Goal: Information Seeking & Learning: Learn about a topic

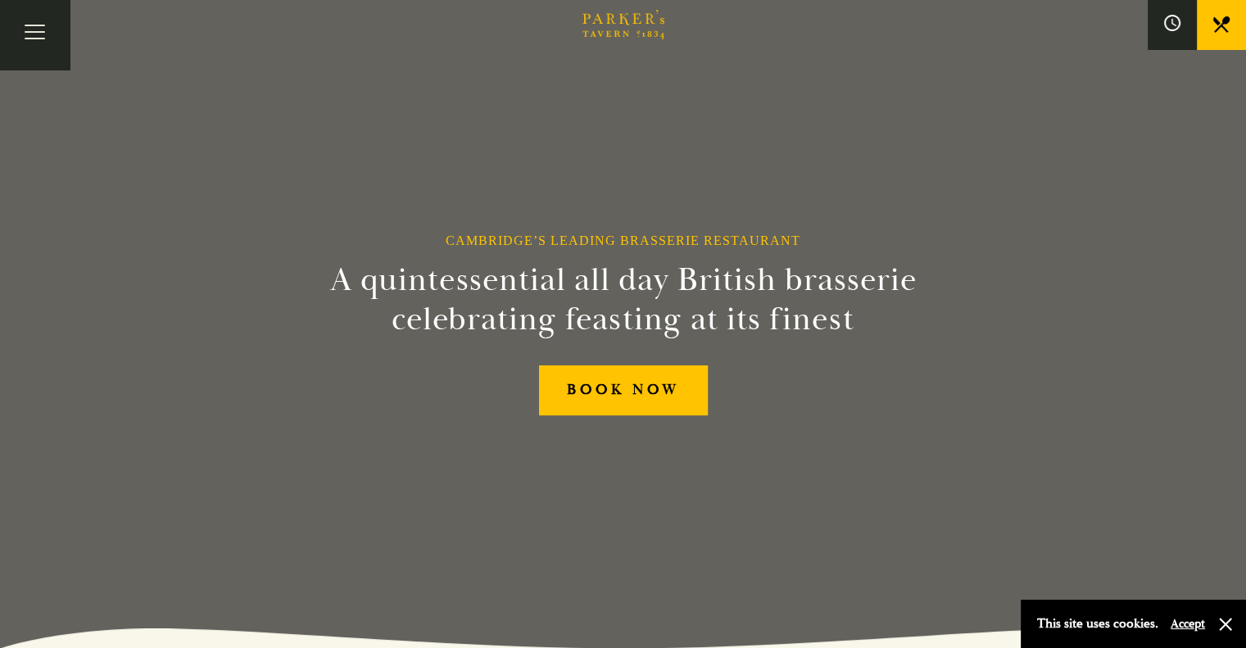
click at [0, 0] on link "Bar" at bounding box center [0, 0] width 0 height 0
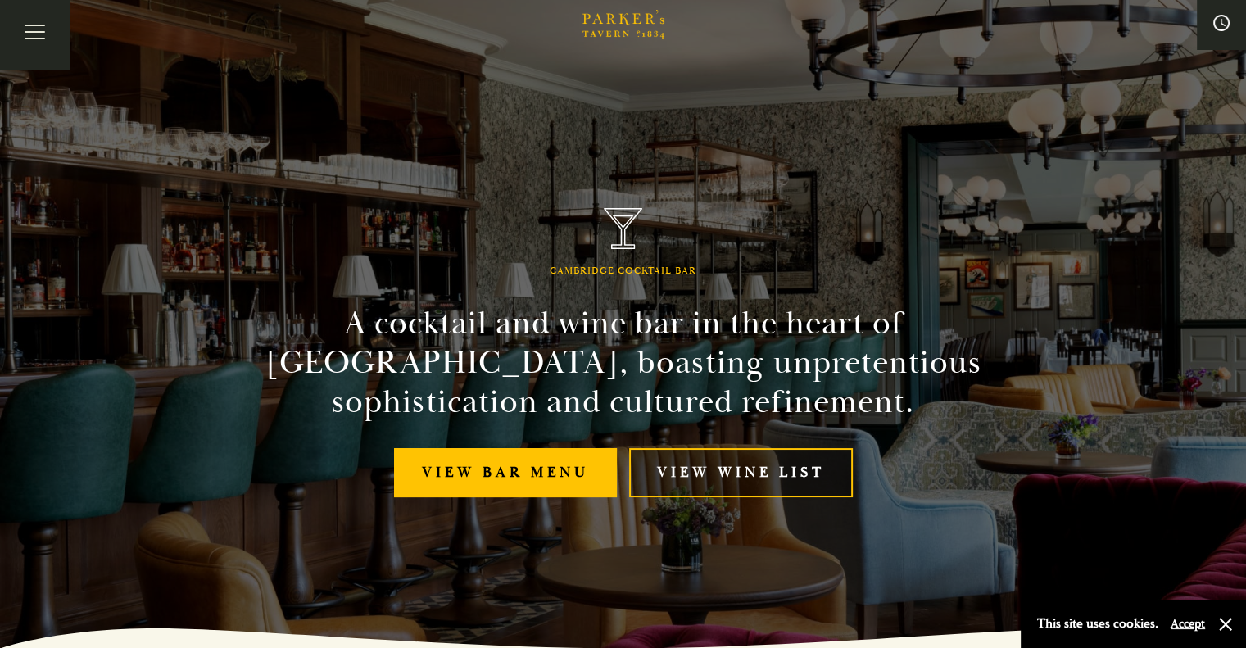
click at [722, 478] on link "View Wine List" at bounding box center [741, 473] width 224 height 50
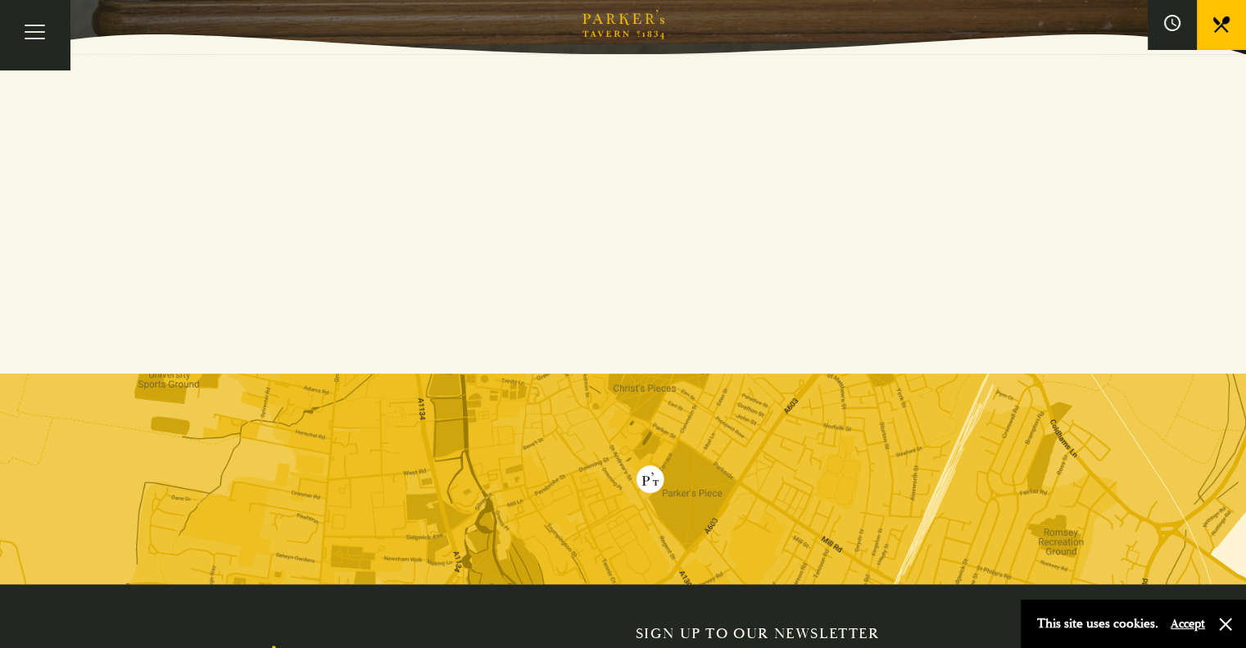
scroll to position [230, 0]
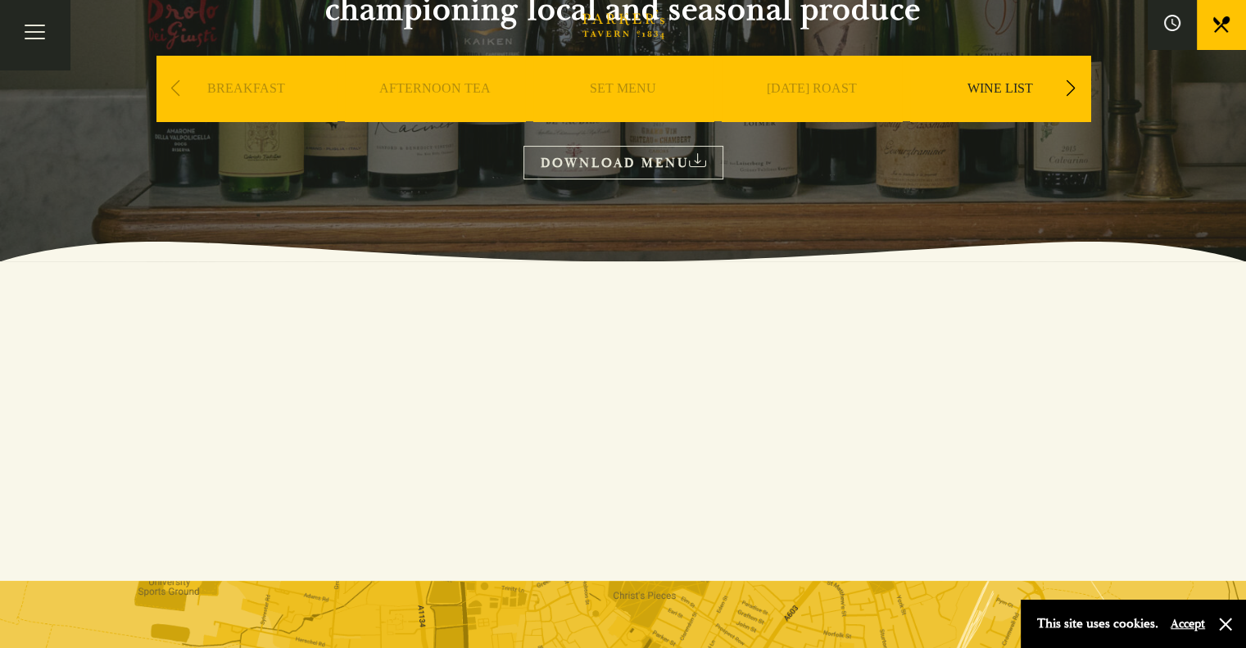
click at [626, 152] on link "DOWNLOAD MENU" at bounding box center [624, 163] width 200 height 34
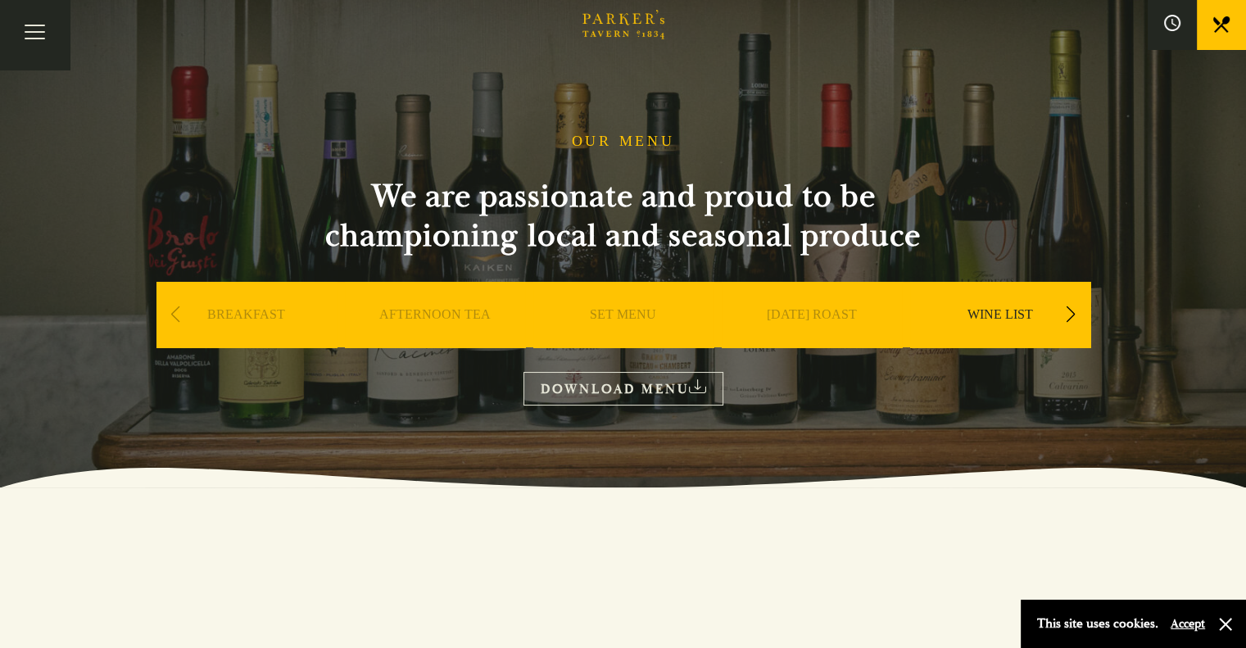
scroll to position [0, 0]
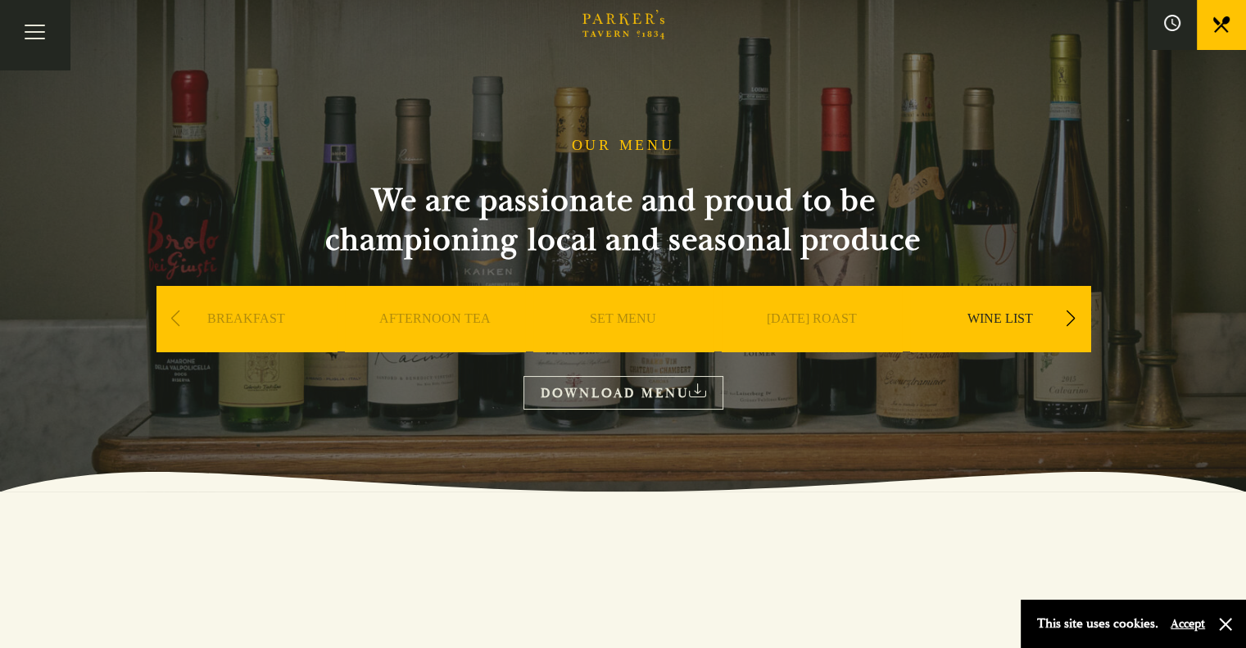
click at [1075, 317] on div "Next slide" at bounding box center [1071, 319] width 22 height 36
click at [1001, 322] on link "A LA CARTE" at bounding box center [1000, 344] width 76 height 66
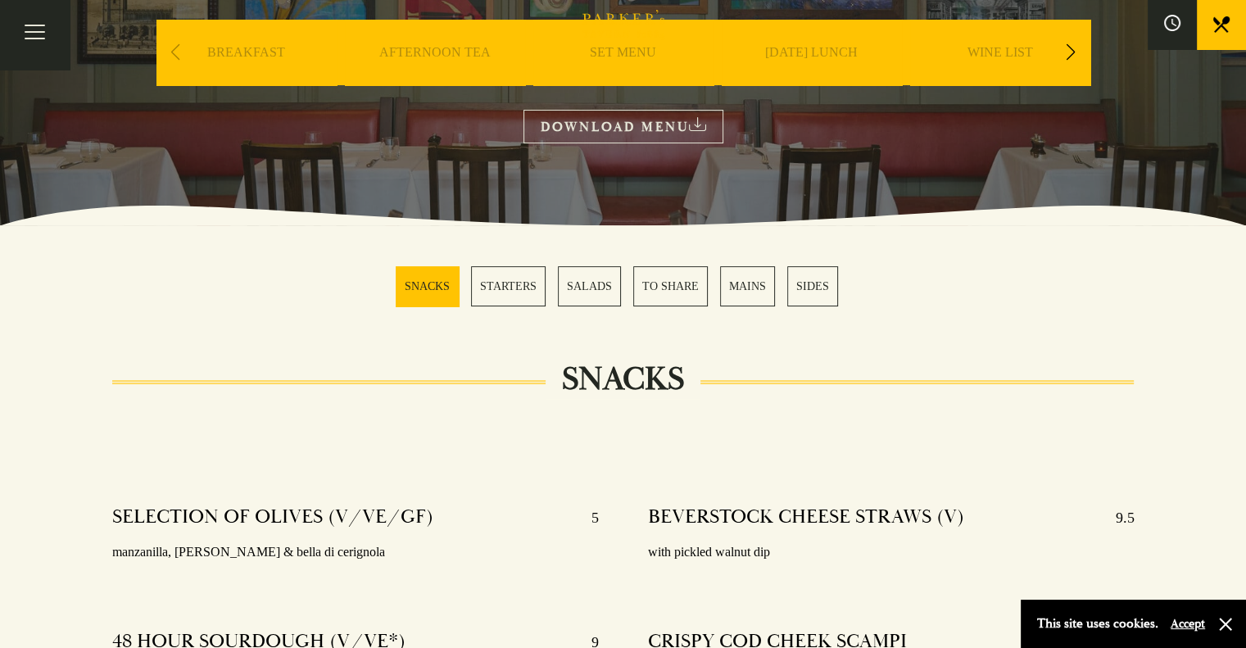
scroll to position [164, 0]
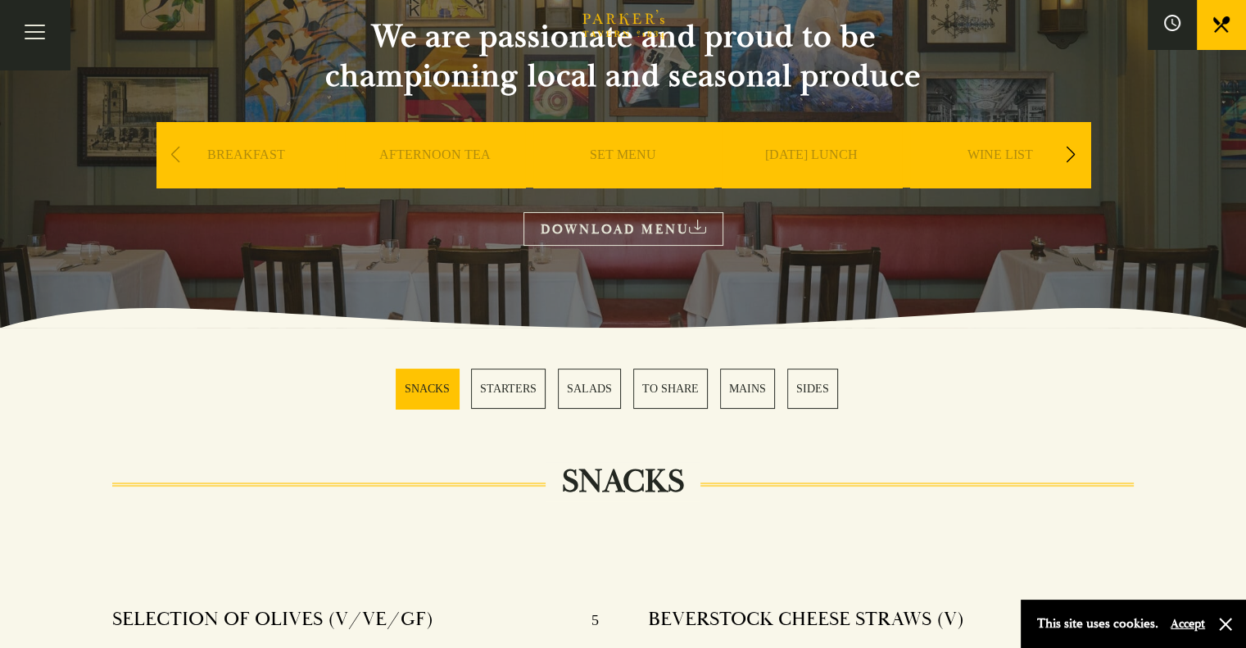
click at [741, 390] on link "MAINS" at bounding box center [747, 389] width 55 height 40
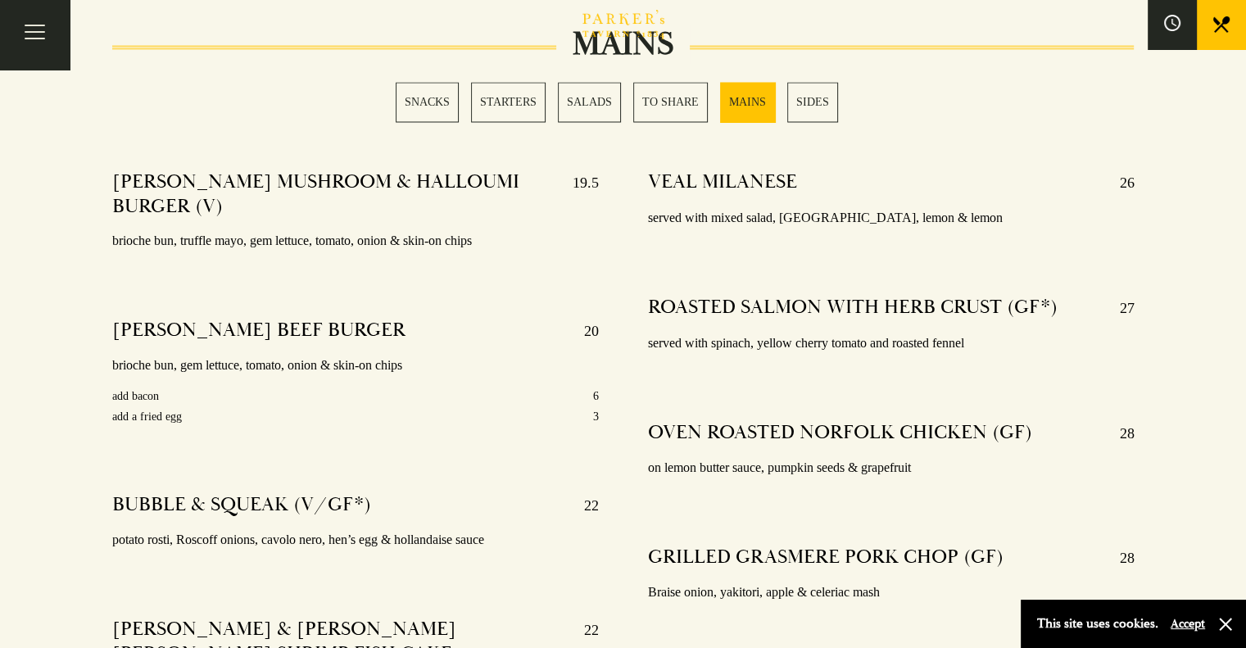
scroll to position [2956, 0]
